Goal: Task Accomplishment & Management: Manage account settings

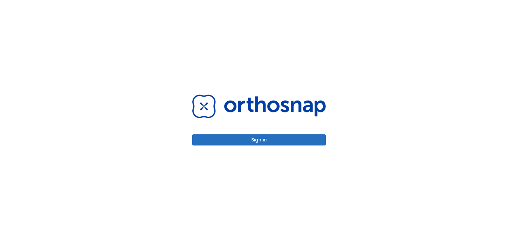
click at [264, 142] on button "Sign in" at bounding box center [258, 139] width 133 height 11
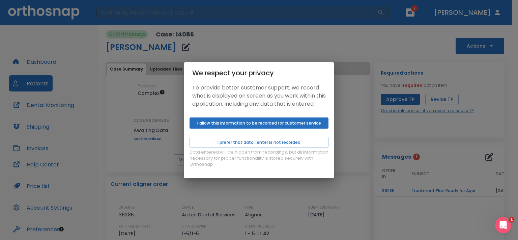
click at [233, 126] on button "I allow this information to be recorded for customer service" at bounding box center [258, 122] width 139 height 11
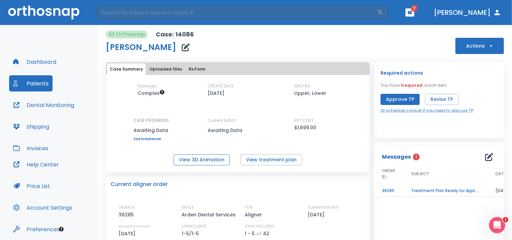
click at [213, 162] on button "View 3D Animation" at bounding box center [202, 159] width 56 height 11
click at [275, 160] on button "View treatment plan" at bounding box center [271, 159] width 61 height 11
click at [396, 98] on button "Approve TP" at bounding box center [399, 99] width 39 height 11
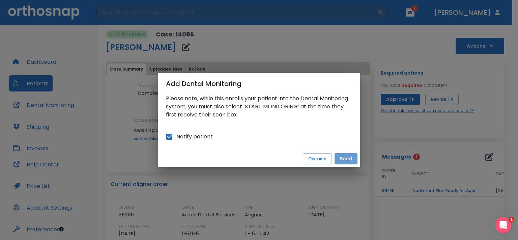
click at [346, 157] on button "Send" at bounding box center [345, 158] width 23 height 11
click at [340, 157] on button "Send" at bounding box center [345, 158] width 23 height 11
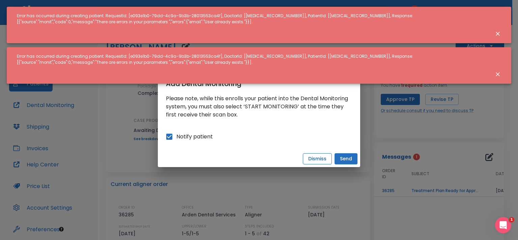
click at [320, 154] on button "Dismiss" at bounding box center [317, 158] width 29 height 11
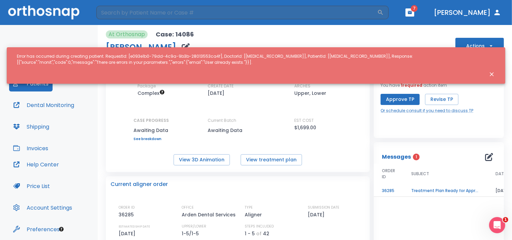
click at [491, 72] on icon "Close notification" at bounding box center [491, 74] width 7 height 7
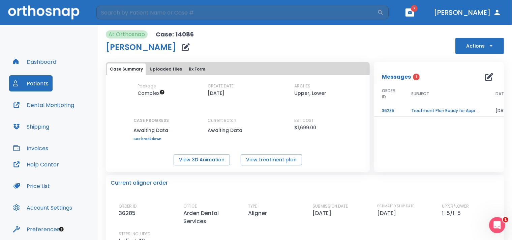
click at [413, 79] on span "1" at bounding box center [416, 76] width 7 height 7
click at [393, 77] on p "Messages" at bounding box center [396, 77] width 29 height 8
click at [413, 77] on span "1" at bounding box center [416, 76] width 7 height 7
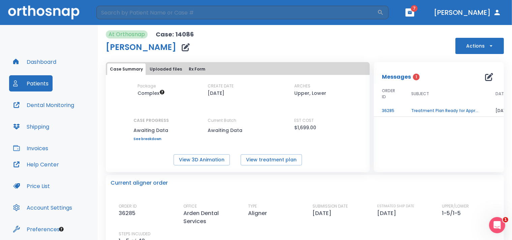
click at [413, 77] on span "1" at bounding box center [416, 76] width 7 height 7
drag, startPoint x: 412, startPoint y: 78, endPoint x: 409, endPoint y: 79, distance: 3.5
click at [409, 79] on div "Messages 1" at bounding box center [399, 77] width 34 height 8
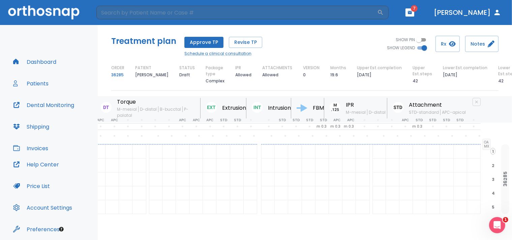
scroll to position [31, 97]
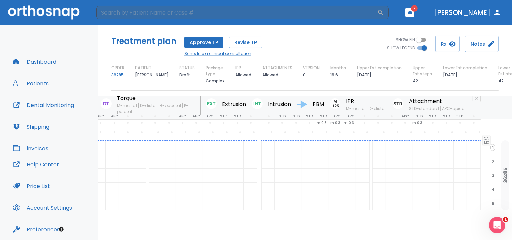
click at [509, 96] on div "Treatment plan Approve TP Revise TP Schedule a clinical consultation SHOW PIN S…" at bounding box center [305, 132] width 414 height 215
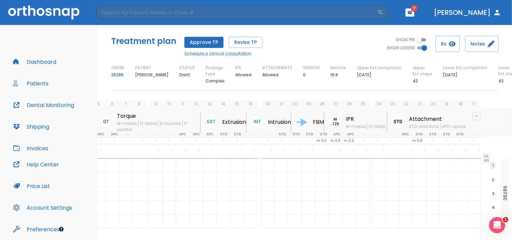
scroll to position [1, 97]
